Goal: Task Accomplishment & Management: Manage account settings

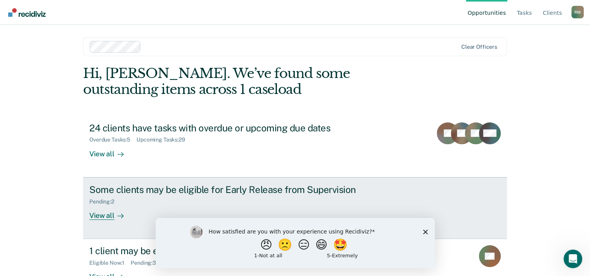
drag, startPoint x: 0, startPoint y: 0, endPoint x: 280, endPoint y: 189, distance: 337.3
click at [280, 189] on div "Some clients may be eligible for Early Release from Supervision" at bounding box center [226, 189] width 274 height 11
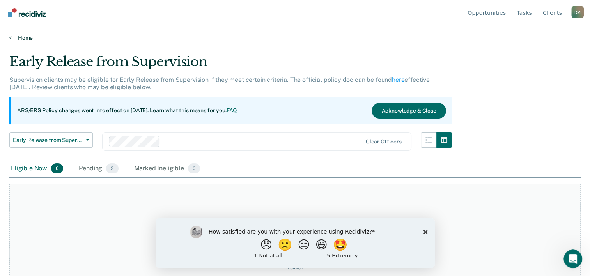
click at [20, 36] on link "Home" at bounding box center [294, 37] width 571 height 7
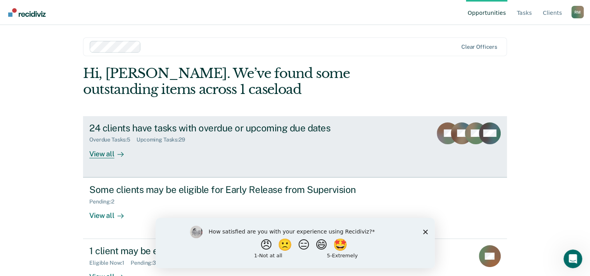
click at [102, 154] on div "View all" at bounding box center [111, 150] width 44 height 15
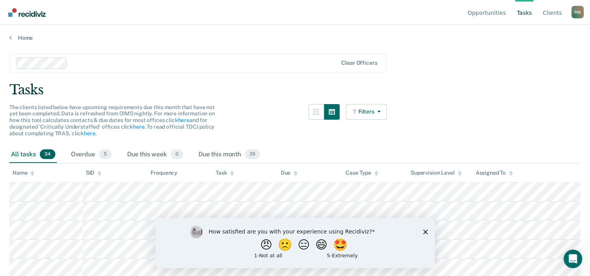
click at [425, 230] on icon "Close survey" at bounding box center [425, 231] width 5 height 5
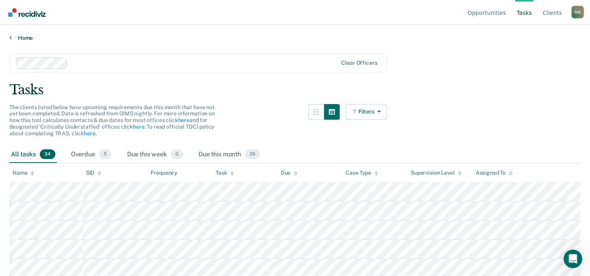
click at [9, 36] on icon at bounding box center [10, 37] width 2 height 6
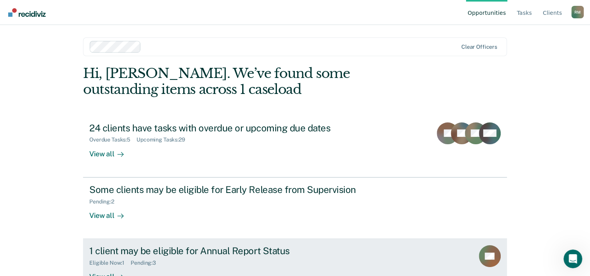
click at [160, 251] on div "1 client may be eligible for Annual Report Status" at bounding box center [226, 250] width 274 height 11
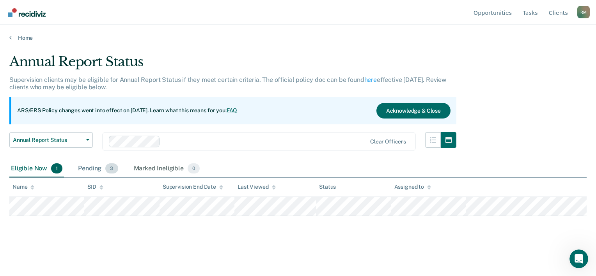
click at [84, 168] on div "Pending 3" at bounding box center [97, 168] width 43 height 17
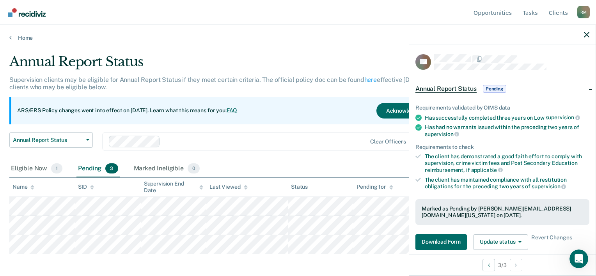
click at [590, 33] on div at bounding box center [502, 34] width 186 height 19
